Goal: Information Seeking & Learning: Check status

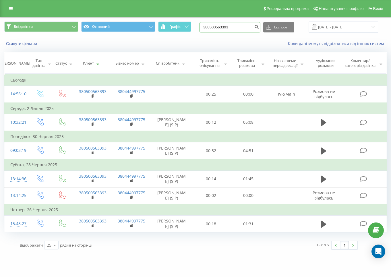
click at [247, 26] on input "380500563393" at bounding box center [230, 27] width 61 height 10
paste input "973868756"
type input "380973868756"
click at [259, 28] on icon "submit" at bounding box center [256, 25] width 5 height 3
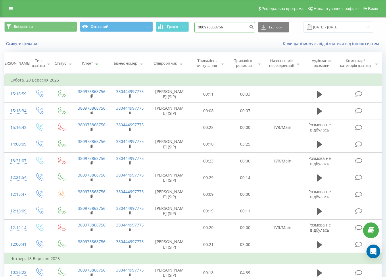
click at [228, 27] on input "380973868756" at bounding box center [224, 27] width 61 height 10
paste input "60643553"
type input "380960643553"
click at [254, 26] on icon "submit" at bounding box center [251, 25] width 5 height 3
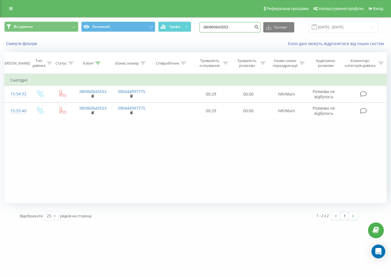
click at [240, 32] on input "380960643553" at bounding box center [230, 27] width 61 height 10
paste input "5367414"
type input "380965367414"
click at [259, 28] on icon "submit" at bounding box center [256, 25] width 5 height 3
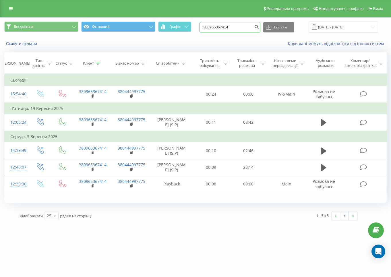
click at [240, 29] on input "380965367414" at bounding box center [230, 27] width 61 height 10
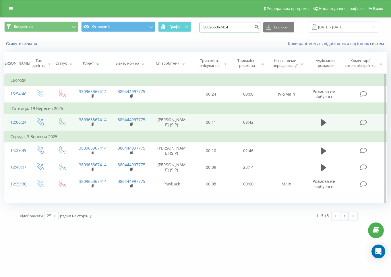
paste input "55883133"
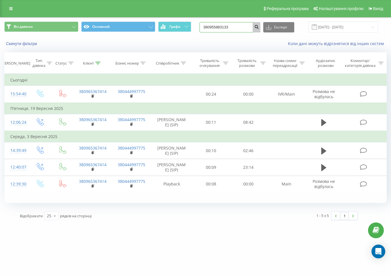
type input "380955883133"
click at [261, 29] on button "submit" at bounding box center [257, 27] width 8 height 10
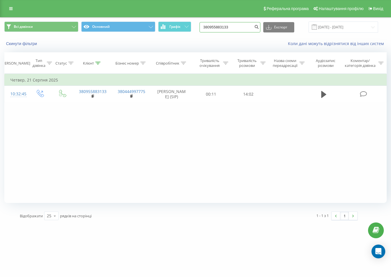
click at [248, 29] on input "380955883133" at bounding box center [230, 27] width 61 height 10
paste input "89726496"
type input "380989726496"
click at [259, 26] on icon "submit" at bounding box center [256, 25] width 5 height 3
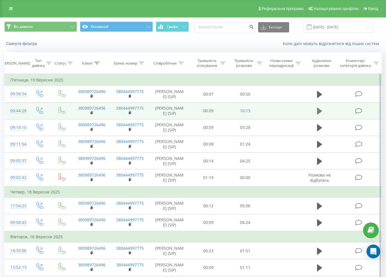
click at [317, 115] on icon at bounding box center [319, 111] width 5 height 7
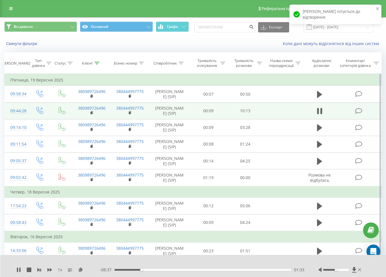
click at [28, 267] on div "1 x" at bounding box center [57, 270] width 83 height 6
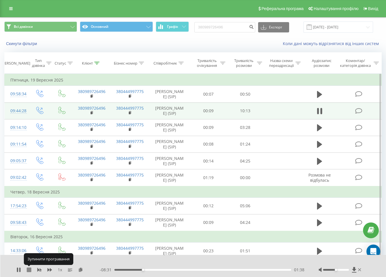
click at [29, 271] on icon at bounding box center [29, 270] width 5 height 5
